Goal: Information Seeking & Learning: Find specific page/section

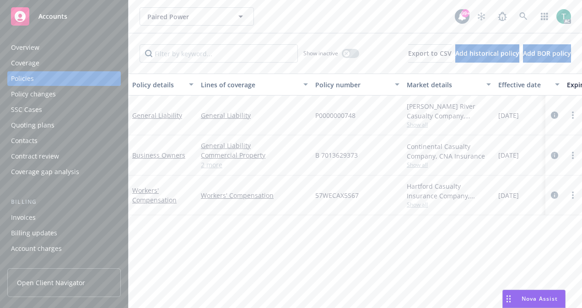
click at [213, 163] on link "2 more" at bounding box center [254, 165] width 107 height 10
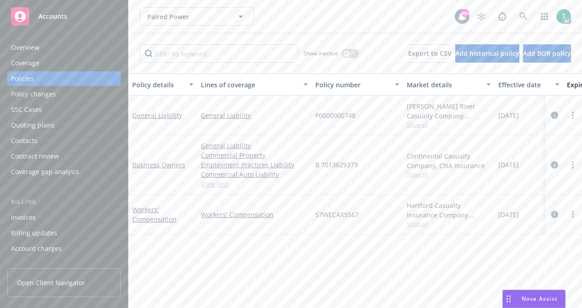
click at [420, 173] on span "Show all" at bounding box center [449, 175] width 84 height 8
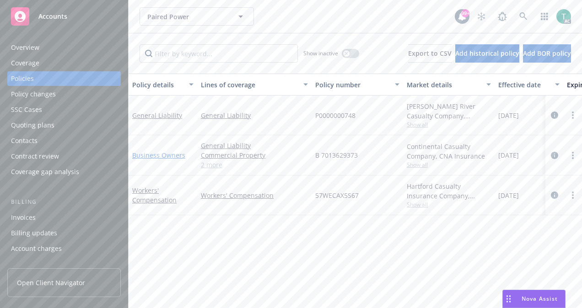
click at [160, 156] on link "Business Owners" at bounding box center [158, 155] width 53 height 9
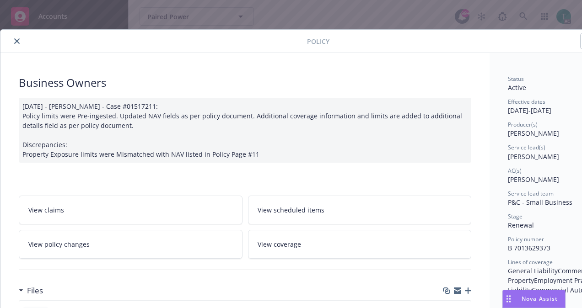
click at [18, 43] on icon "close" at bounding box center [16, 40] width 5 height 5
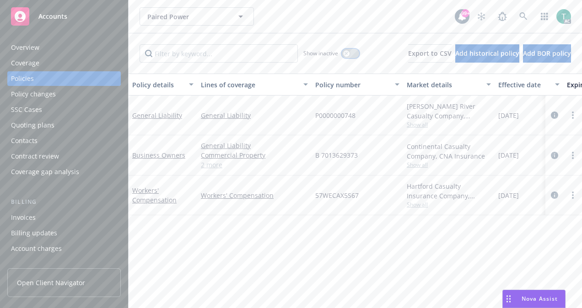
click at [344, 53] on icon "button" at bounding box center [345, 53] width 3 height 3
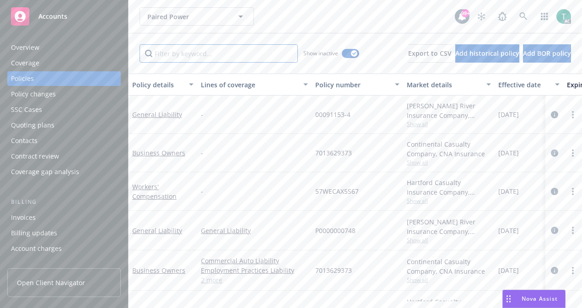
click at [264, 53] on input "Filter by keyword..." at bounding box center [219, 53] width 158 height 18
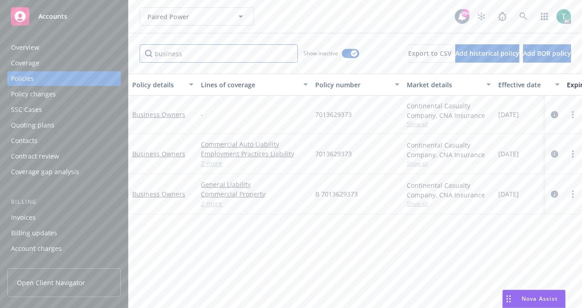
type input "business"
click at [209, 166] on link "2 more" at bounding box center [254, 164] width 107 height 10
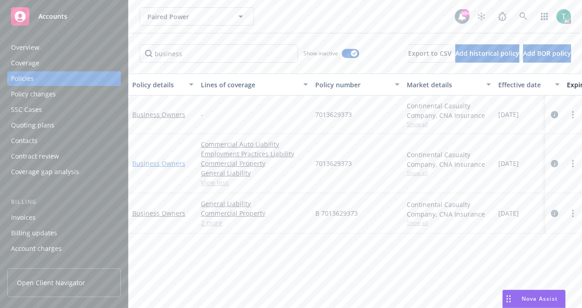
click at [175, 163] on link "Business Owners" at bounding box center [158, 163] width 53 height 9
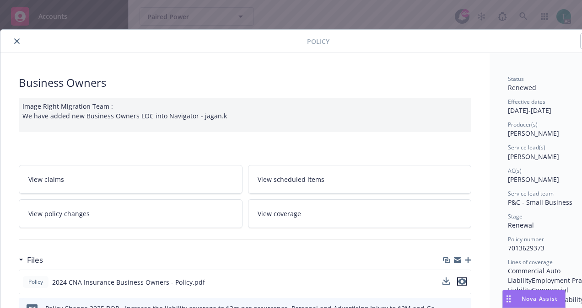
click at [461, 280] on icon "preview file" at bounding box center [462, 282] width 8 height 6
